Goal: Task Accomplishment & Management: Complete application form

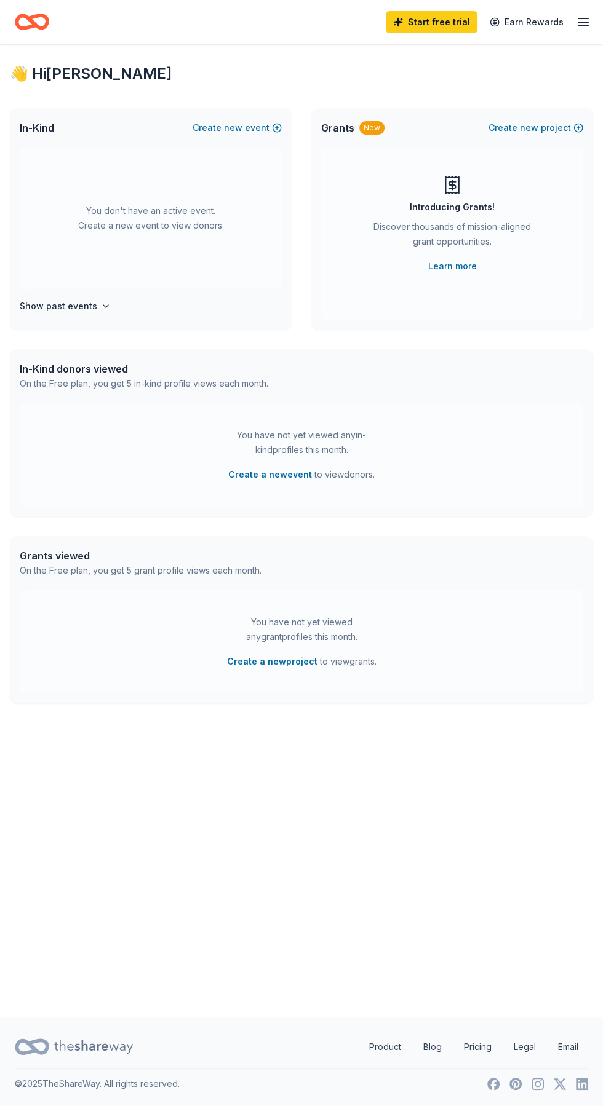
click at [582, 26] on line "button" at bounding box center [583, 26] width 10 height 0
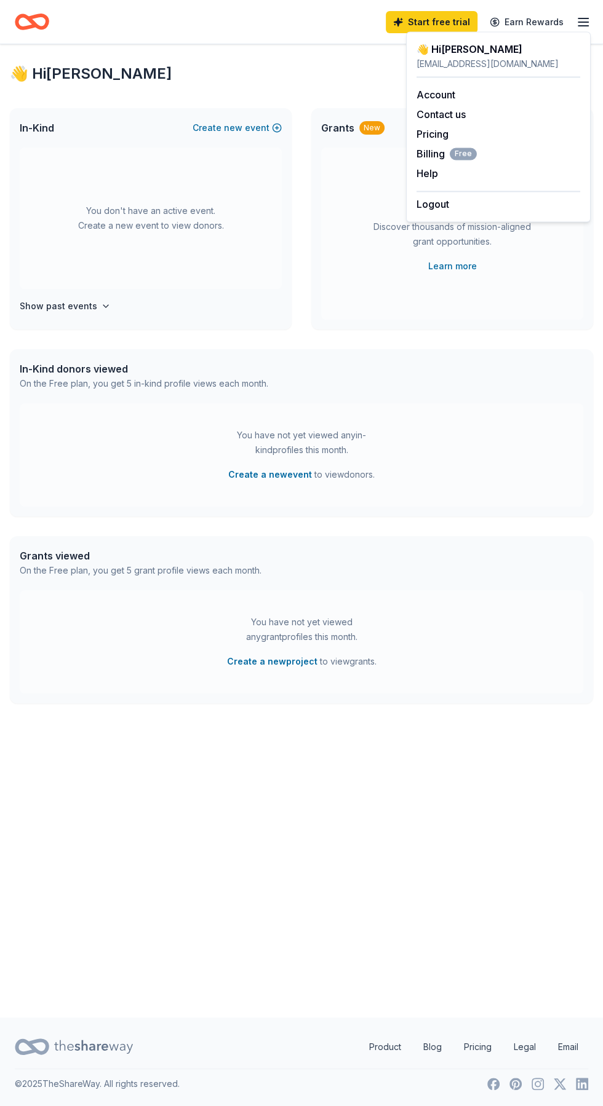
click at [22, 28] on icon "Home" at bounding box center [26, 21] width 19 height 12
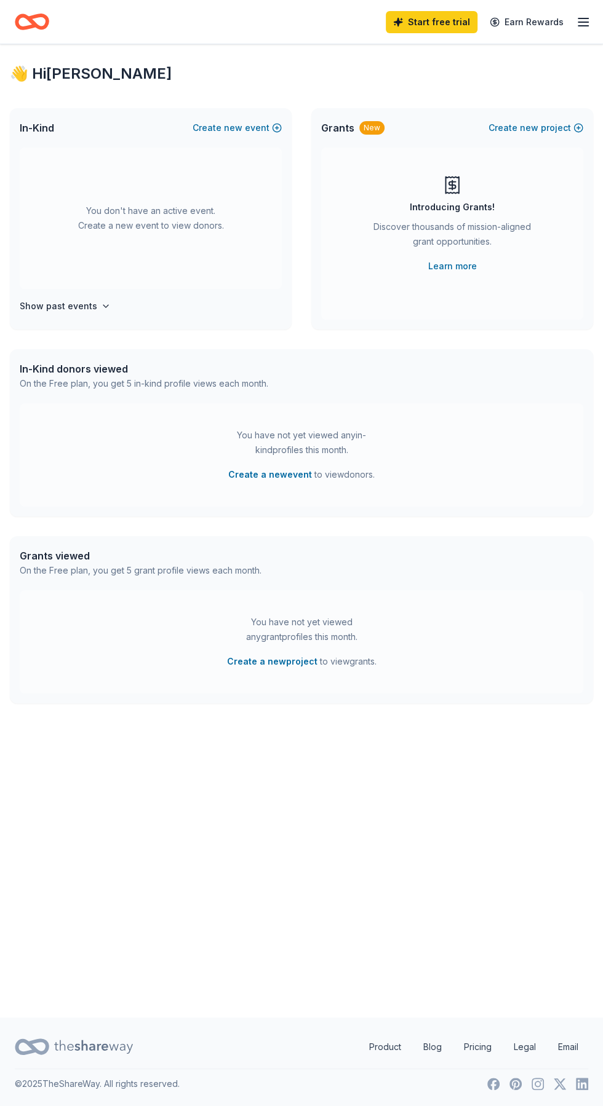
click at [42, 22] on icon "Home" at bounding box center [32, 21] width 34 height 29
click at [68, 1106] on footer "Product Blog Pricing Legal Email © 2025 TheShareWay. All rights reserved." at bounding box center [301, 1062] width 603 height 89
click at [136, 577] on div "On the Free plan, you get 5 grant profile views each month." at bounding box center [141, 570] width 242 height 15
click at [69, 560] on div "Grants viewed" at bounding box center [141, 555] width 242 height 15
click at [585, 16] on icon "button" at bounding box center [583, 22] width 15 height 15
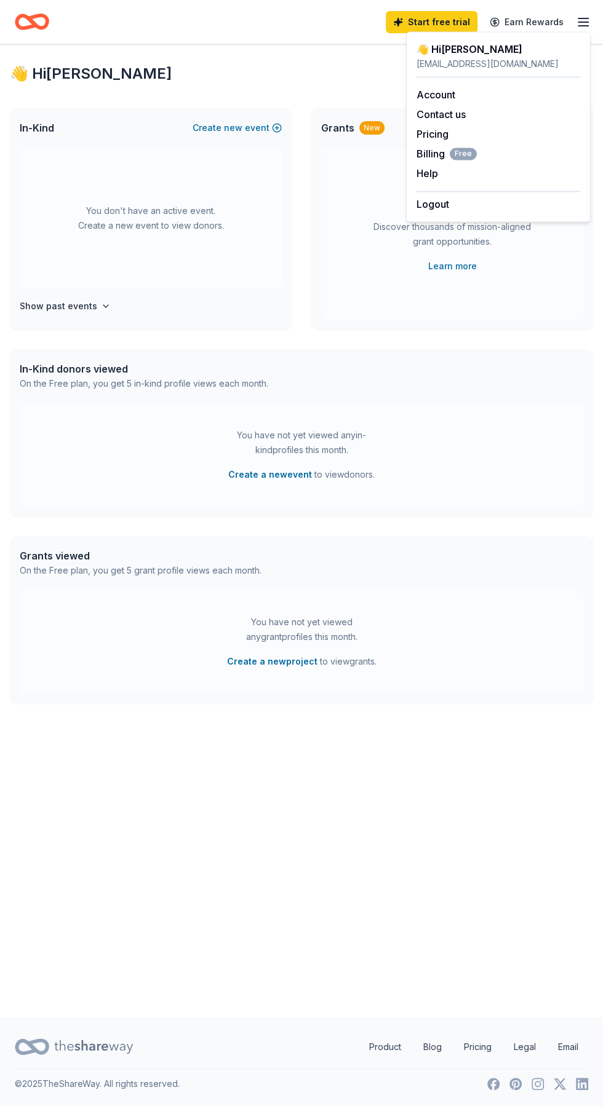
click at [501, 53] on div "👋 Hi [PERSON_NAME]" at bounding box center [498, 49] width 164 height 15
click at [448, 65] on div "[EMAIL_ADDRESS][DOMAIN_NAME]" at bounding box center [498, 64] width 164 height 15
click at [443, 89] on link "Account" at bounding box center [435, 95] width 39 height 12
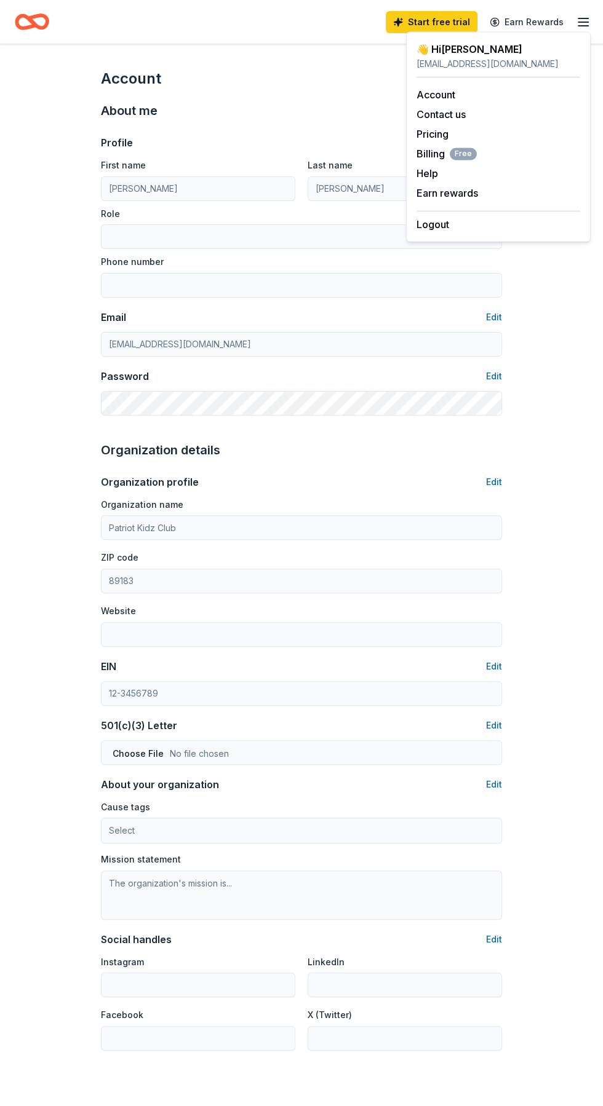
click at [38, 24] on icon "Home" at bounding box center [32, 21] width 34 height 29
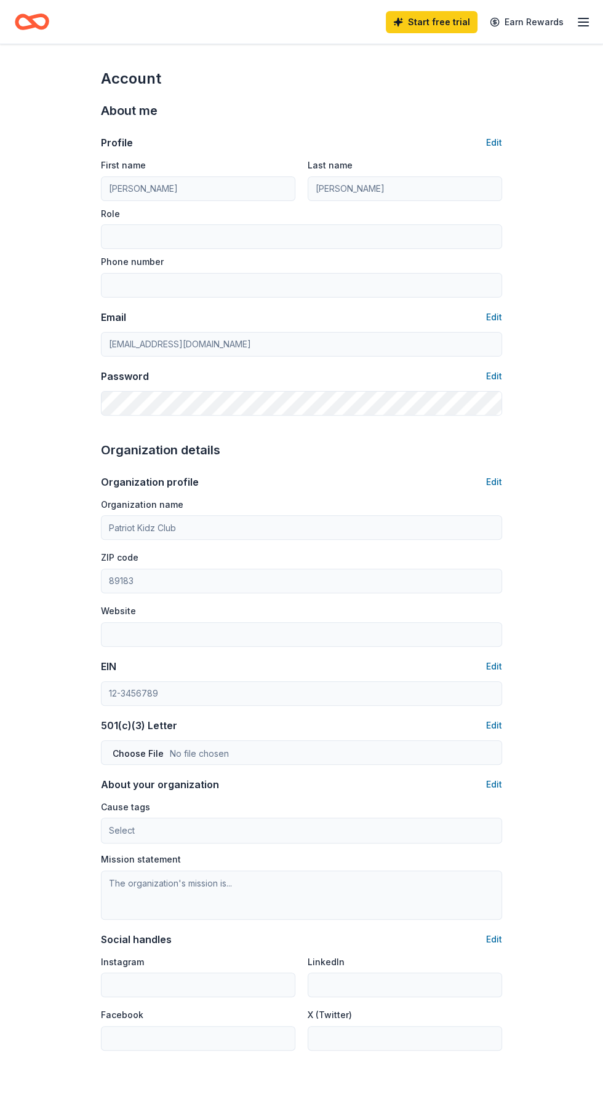
scroll to position [39, 0]
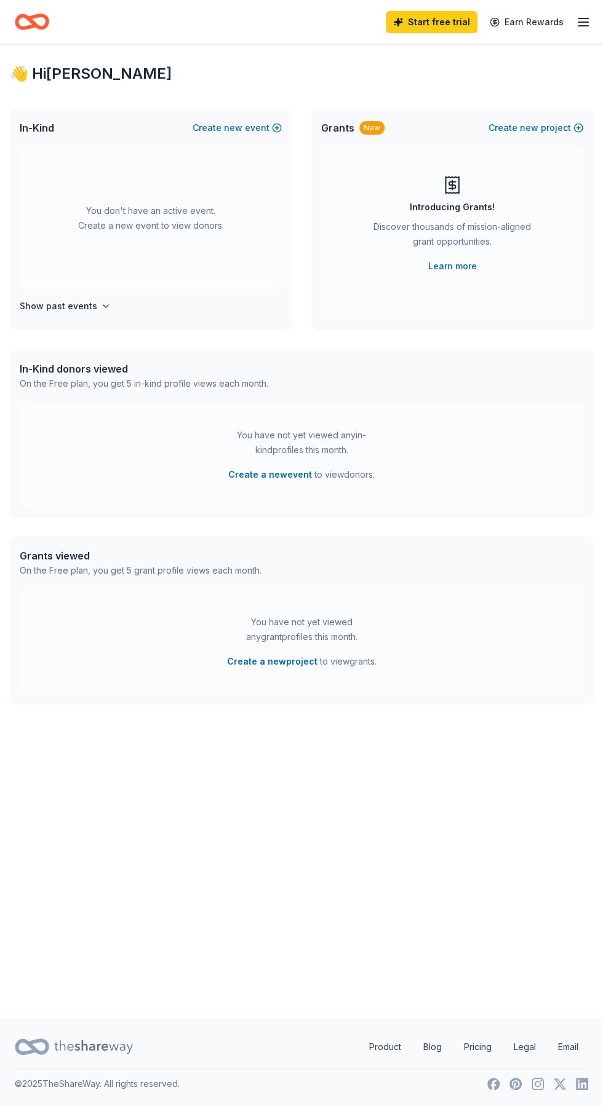
click at [46, 1053] on icon at bounding box center [37, 1046] width 19 height 12
click at [537, 121] on span "new" at bounding box center [529, 128] width 18 height 15
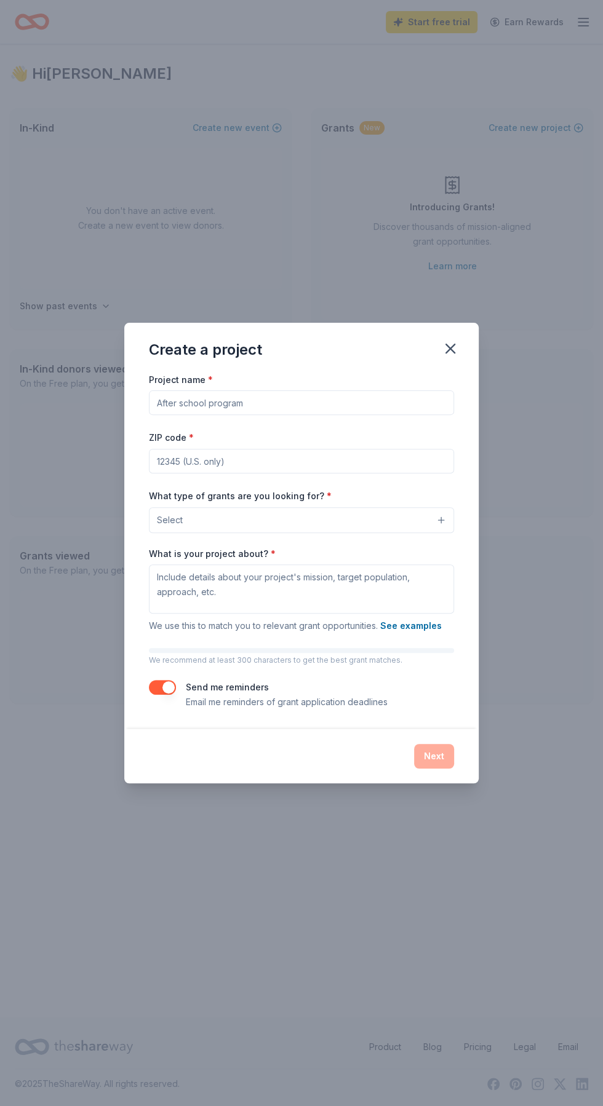
click at [251, 403] on input "Project name *" at bounding box center [301, 402] width 305 height 25
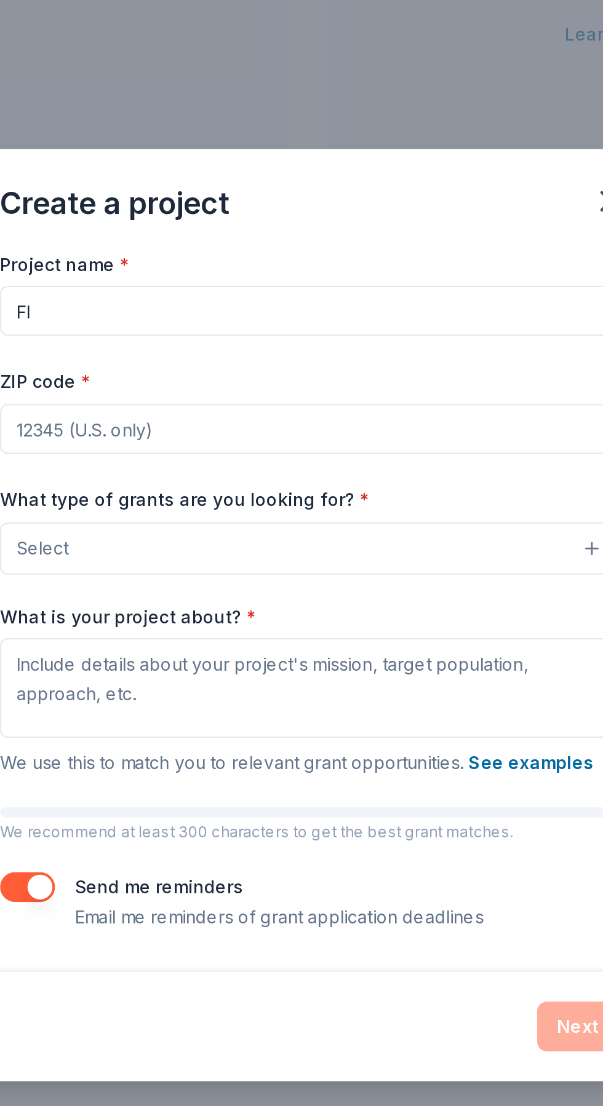
type input "F"
type input "Yourh flag football tournament"
click at [173, 457] on input "ZIP code *" at bounding box center [301, 461] width 305 height 25
type input "89183"
click at [170, 520] on span "Select" at bounding box center [170, 520] width 26 height 15
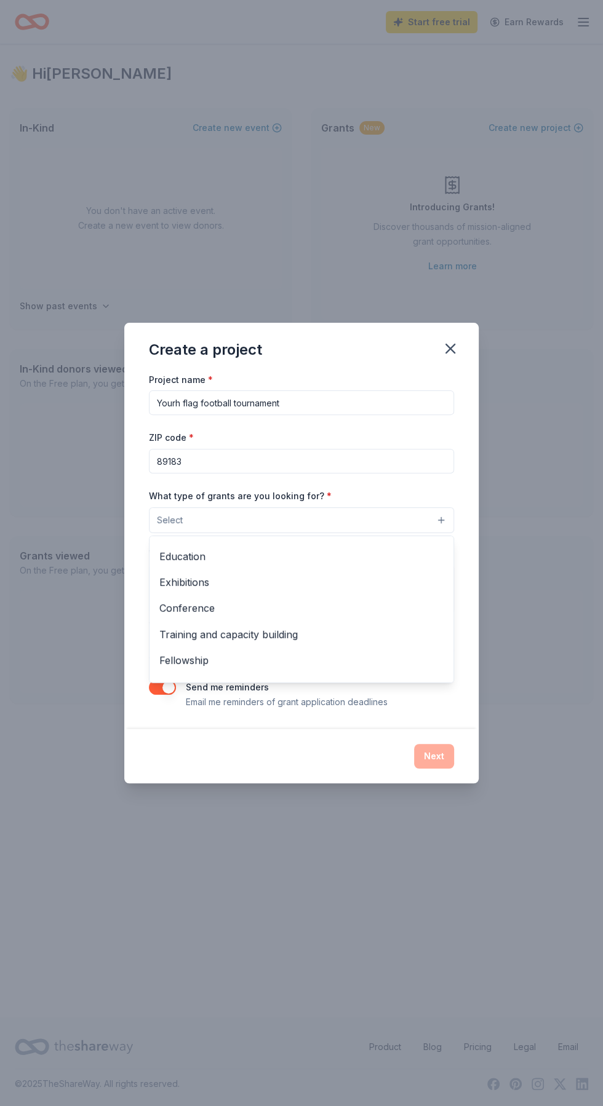
scroll to position [145, 0]
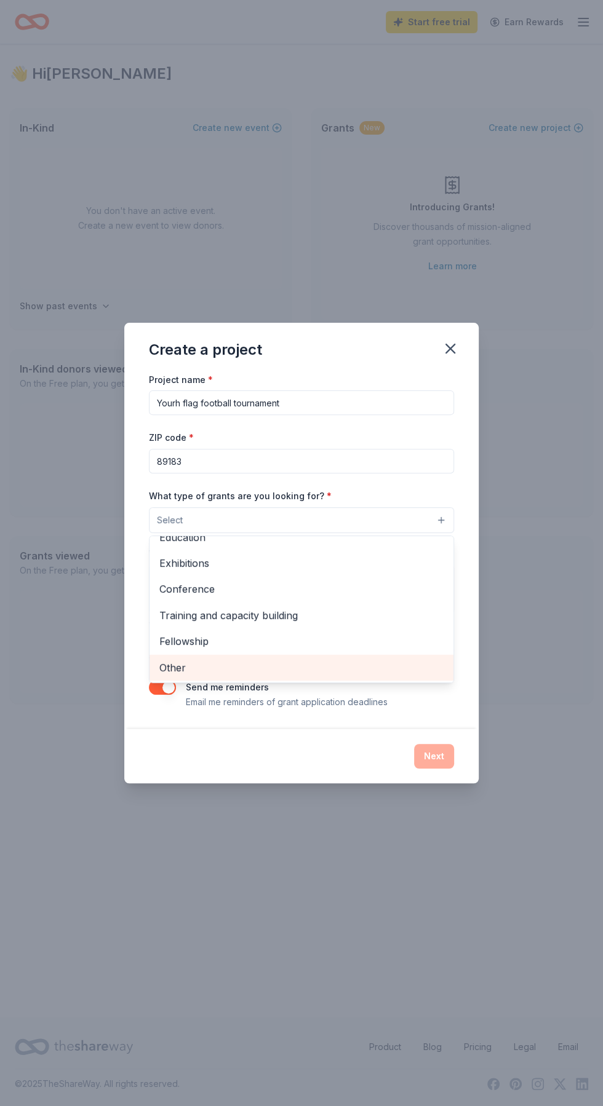
click at [163, 662] on span "Other" at bounding box center [301, 668] width 284 height 16
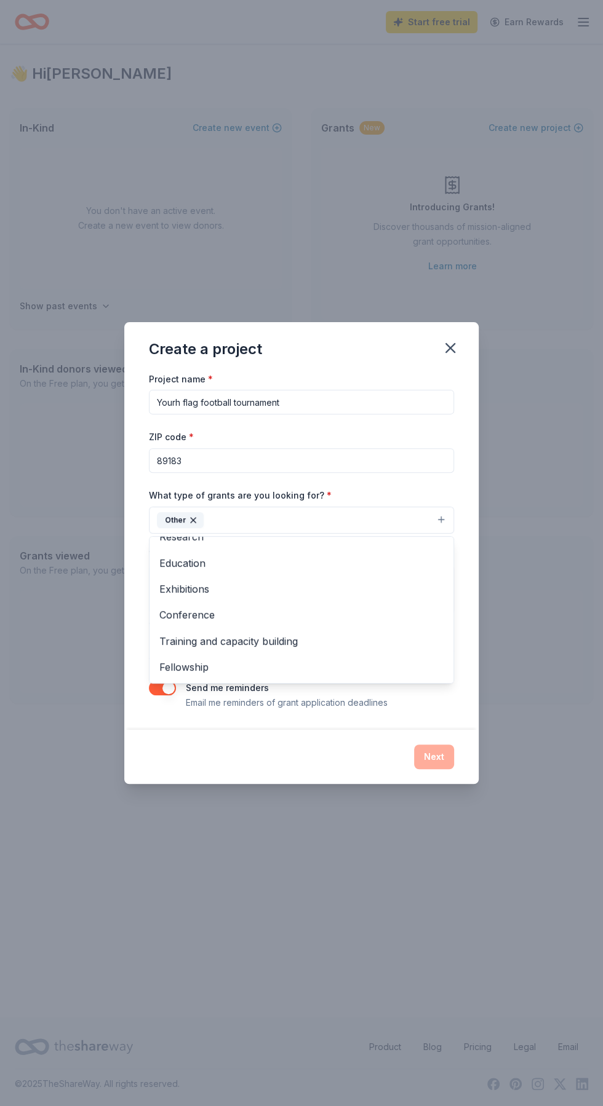
scroll to position [119, 0]
